Goal: Task Accomplishment & Management: Use online tool/utility

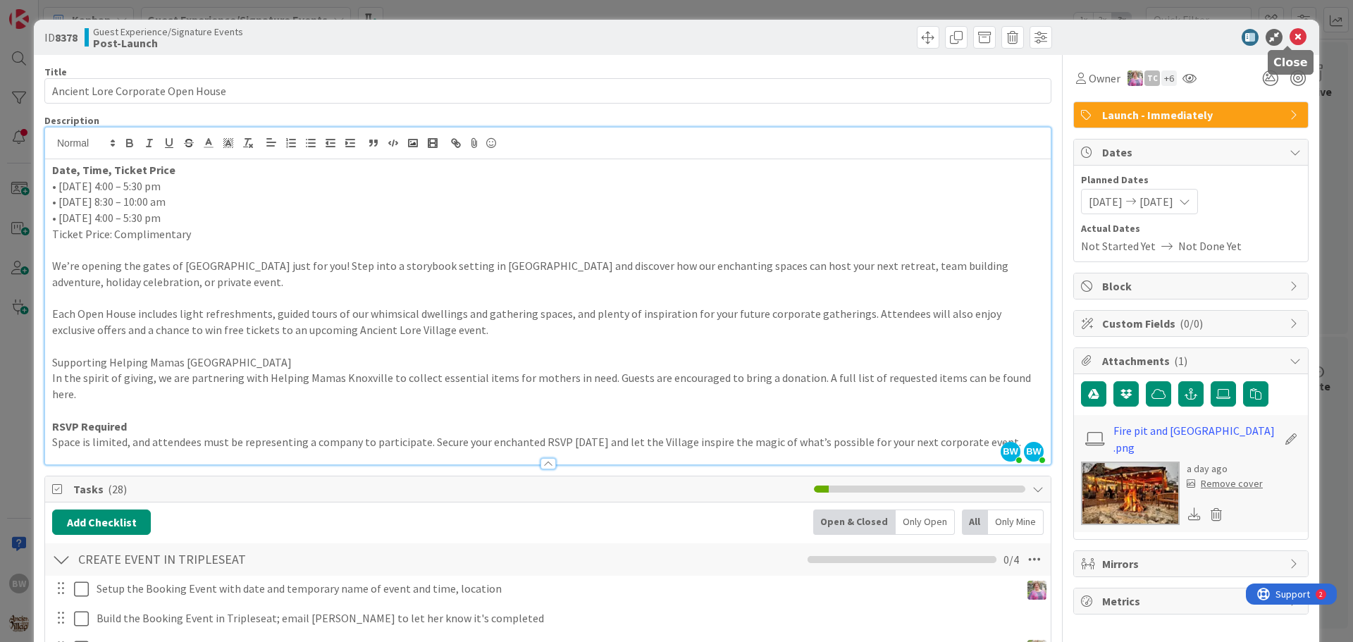
click at [1290, 30] on icon at bounding box center [1298, 37] width 17 height 17
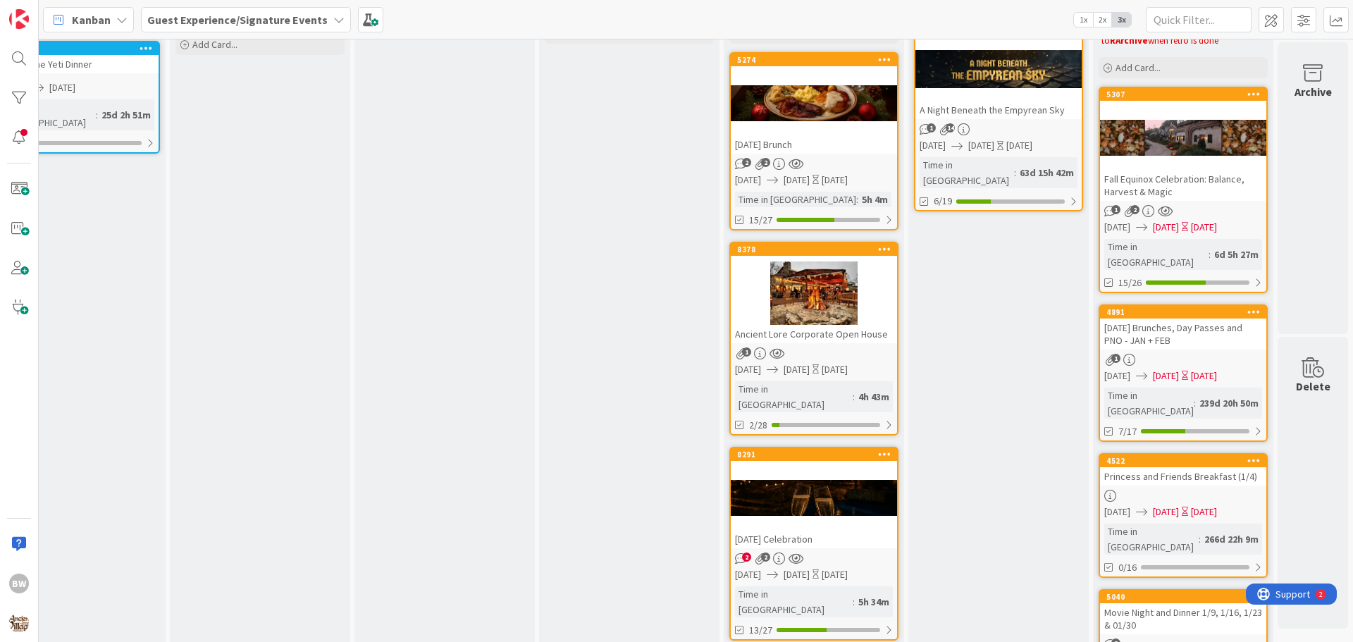
scroll to position [0, 623]
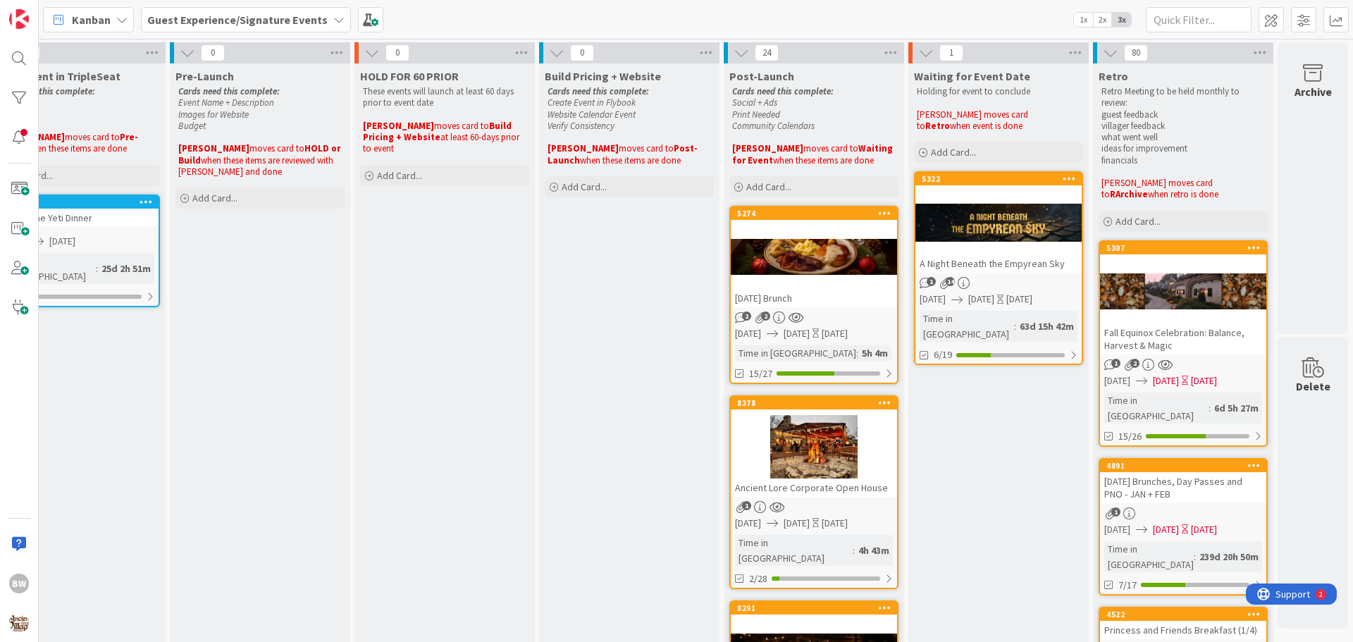
click at [333, 16] on icon at bounding box center [338, 19] width 11 height 11
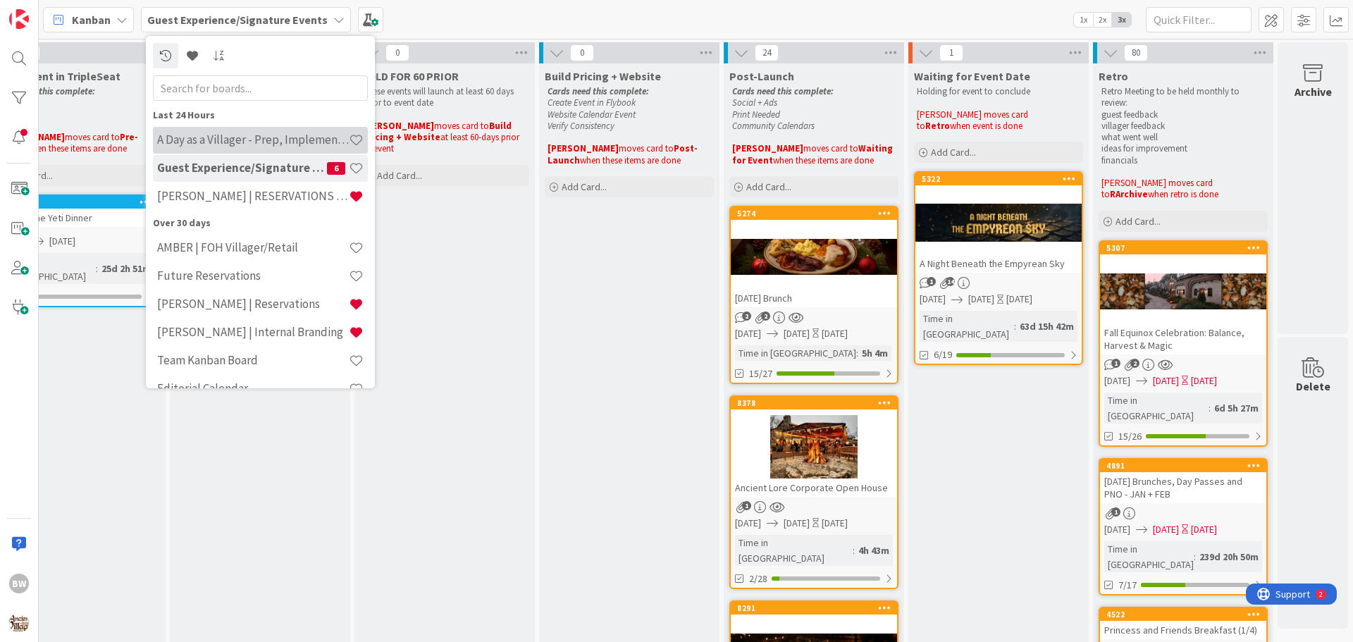
click at [228, 133] on h4 "A Day as a Villager - Prep, Implement and Execute" at bounding box center [253, 140] width 192 height 14
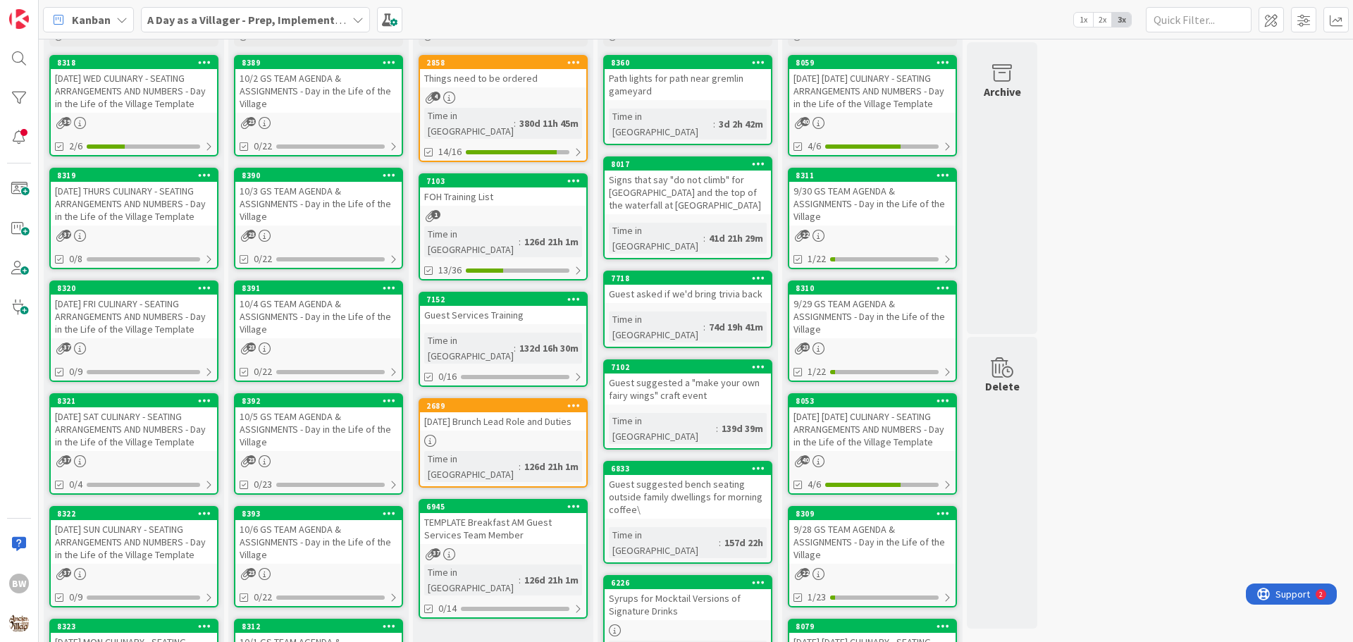
scroll to position [141, 0]
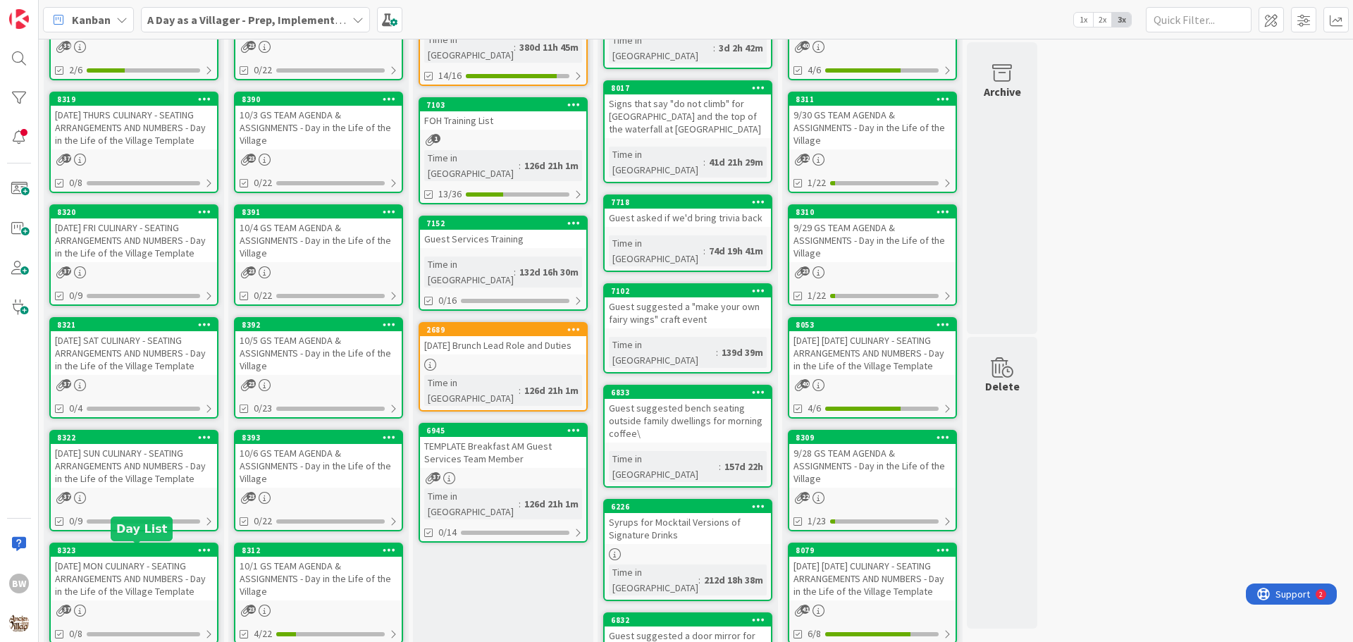
click at [122, 548] on div "8323" at bounding box center [137, 551] width 160 height 10
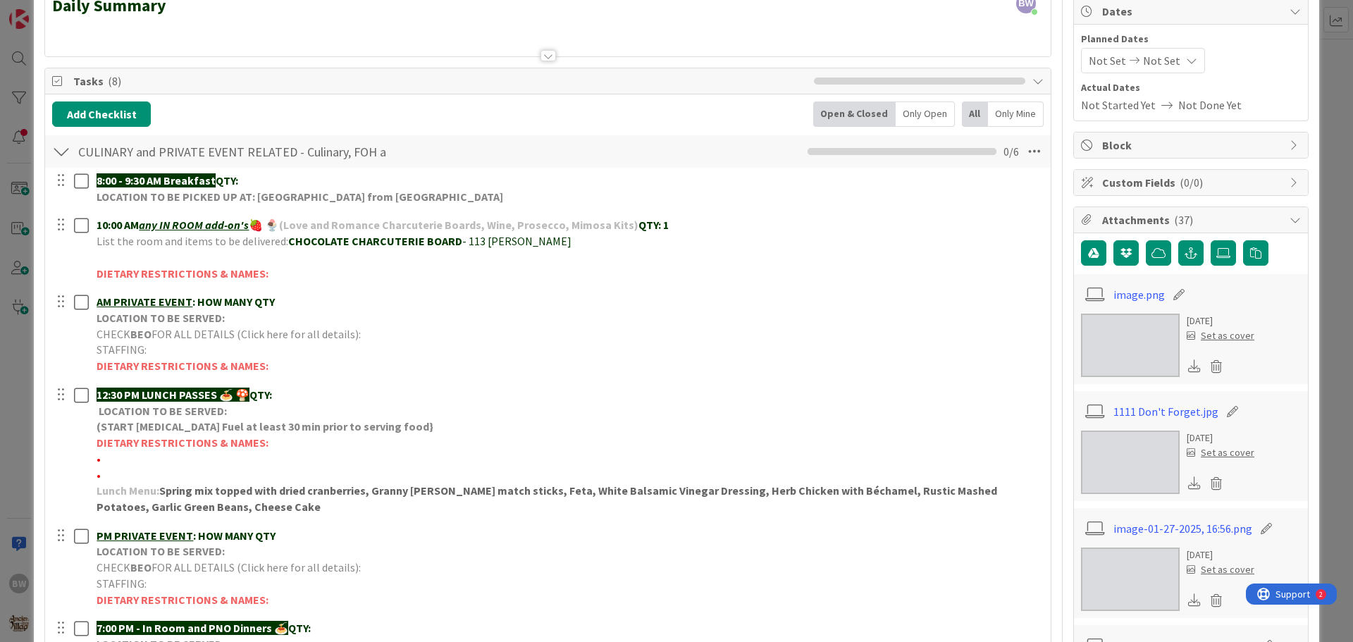
scroll to position [352, 0]
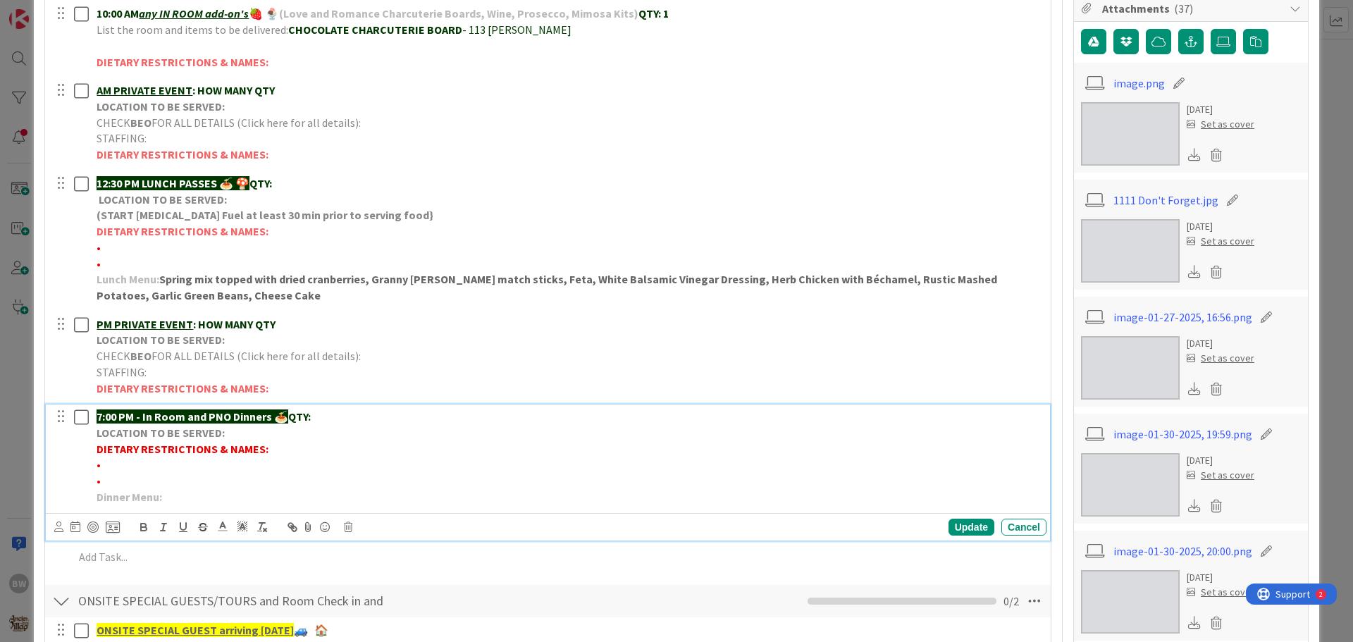
click at [343, 419] on p "7:00 PM - In Room and PNO Dinners 🍝 QTY:" at bounding box center [569, 417] width 945 height 16
click at [949, 520] on div "Update" at bounding box center [972, 527] width 46 height 17
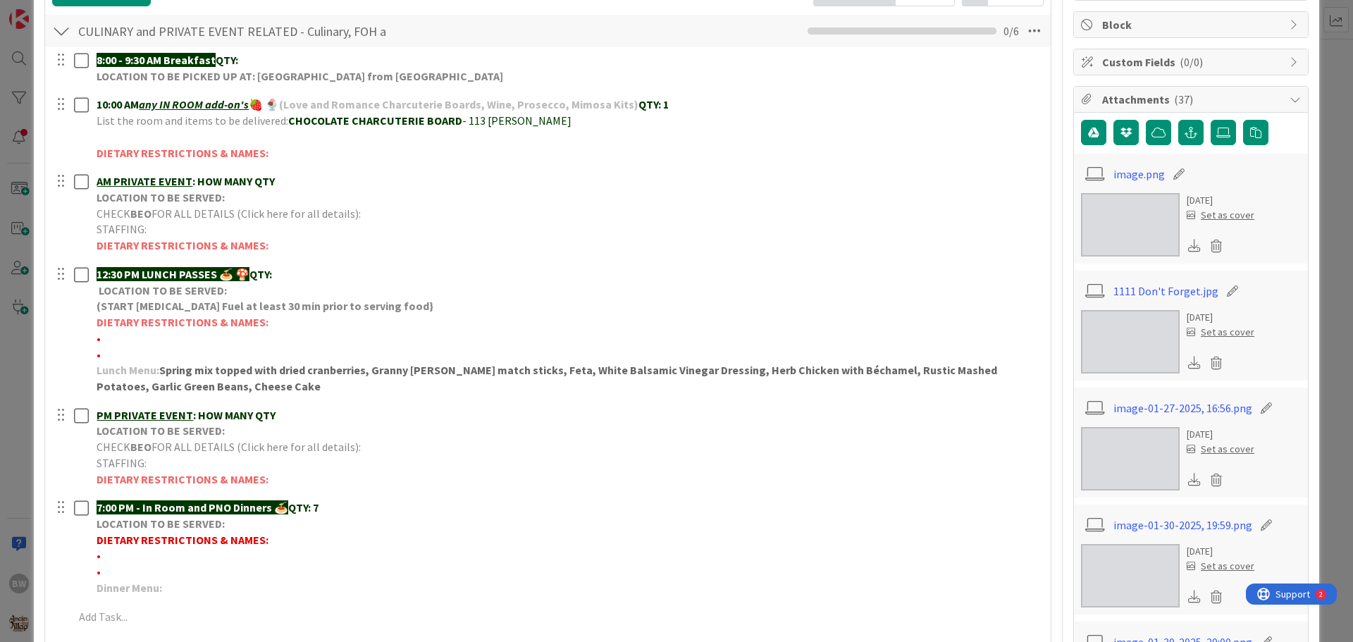
scroll to position [0, 0]
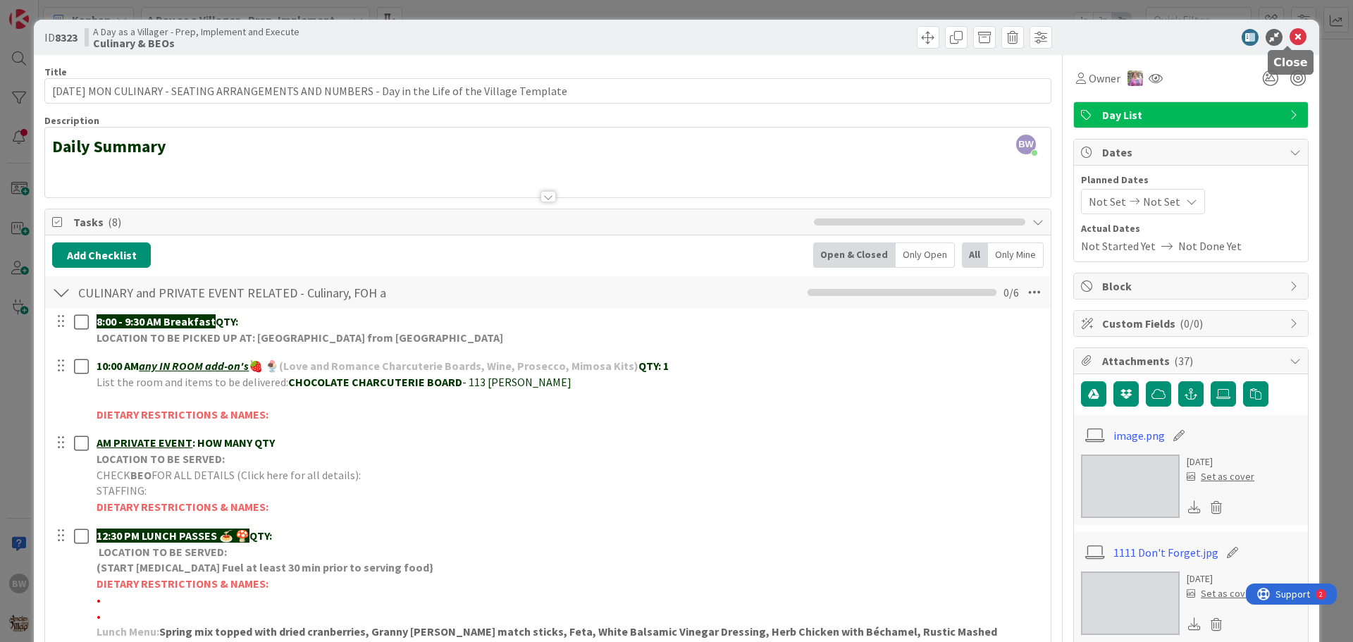
click at [1290, 32] on icon at bounding box center [1298, 37] width 17 height 17
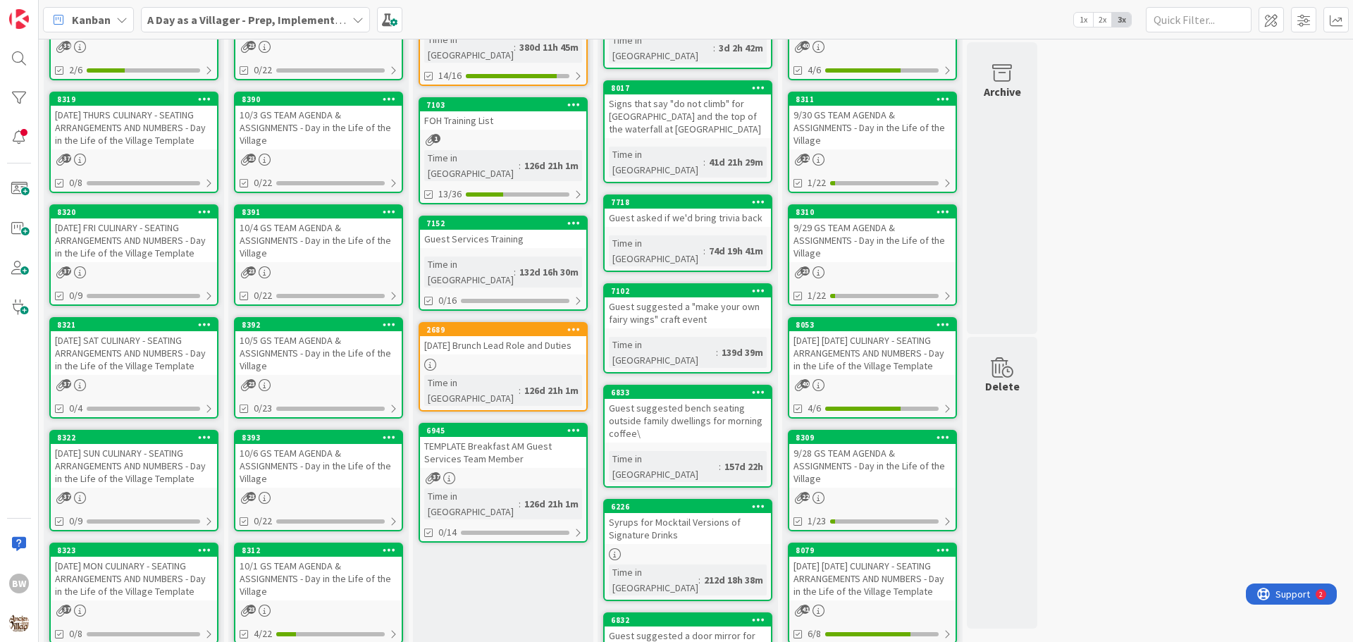
scroll to position [70, 0]
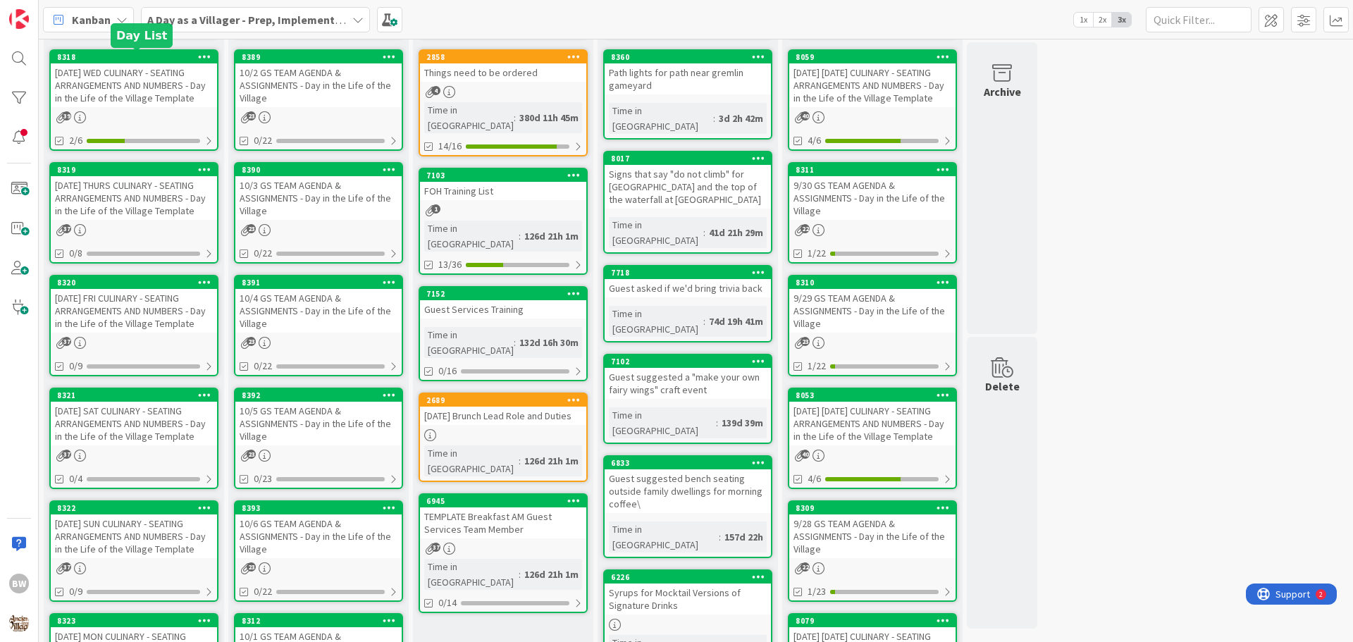
click at [122, 58] on div "8318" at bounding box center [137, 57] width 160 height 10
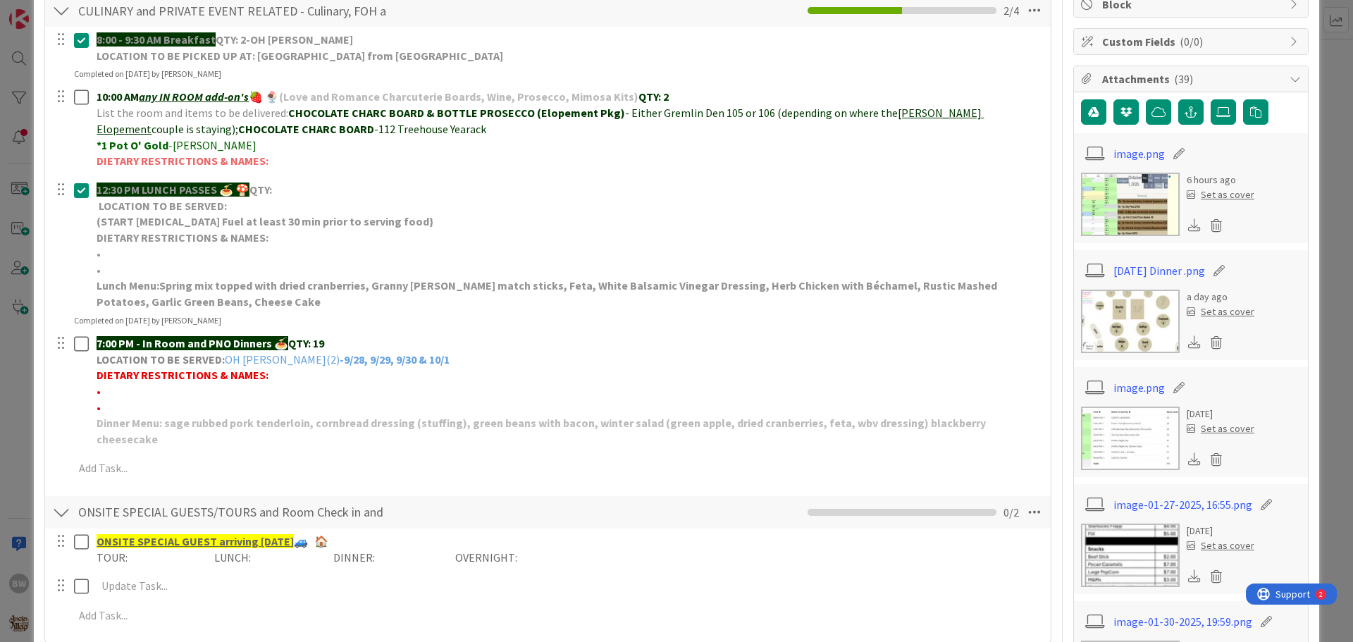
scroll to position [211, 0]
